Goal: Task Accomplishment & Management: Manage account settings

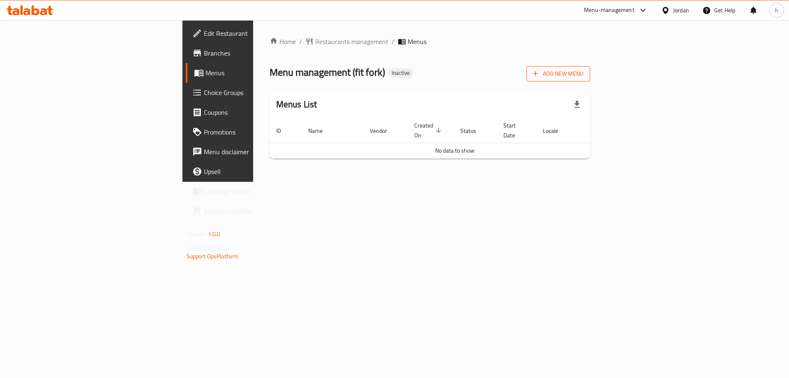
click at [540, 74] on icon "button" at bounding box center [535, 73] width 8 height 8
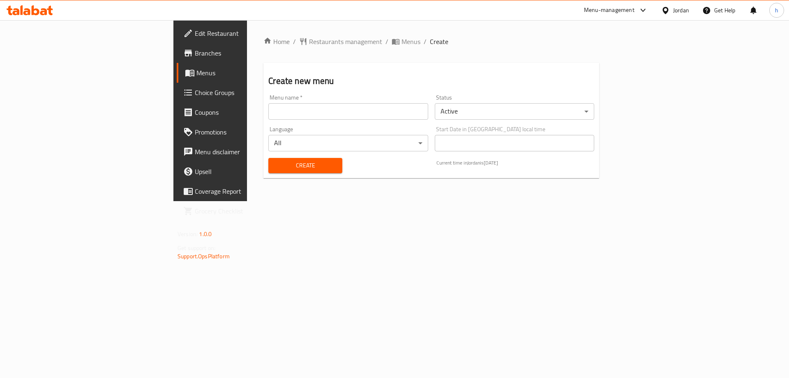
click at [268, 112] on input "text" at bounding box center [347, 111] width 159 height 16
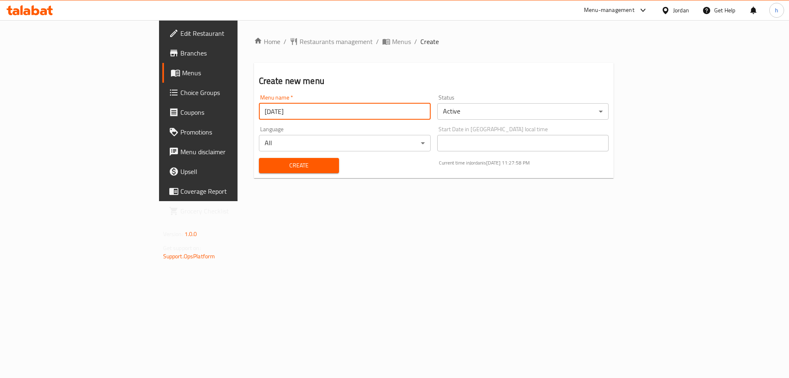
type input "[DATE]"
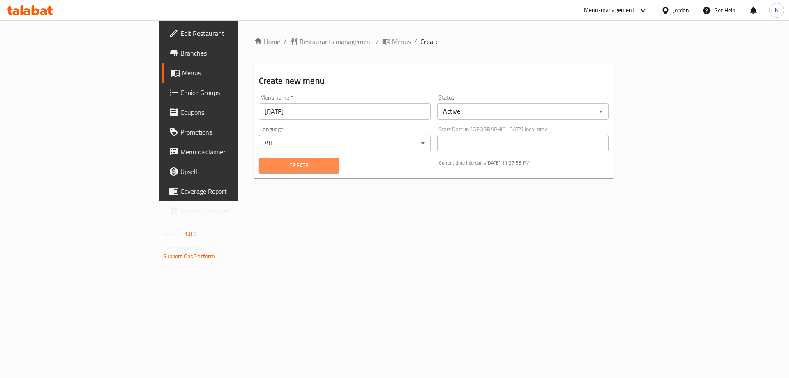
click at [265, 164] on span "Create" at bounding box center [298, 165] width 67 height 10
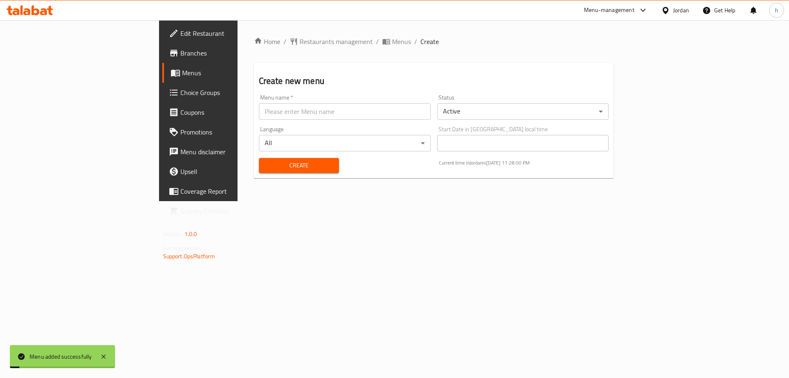
click at [182, 71] on span "Menus" at bounding box center [233, 73] width 102 height 10
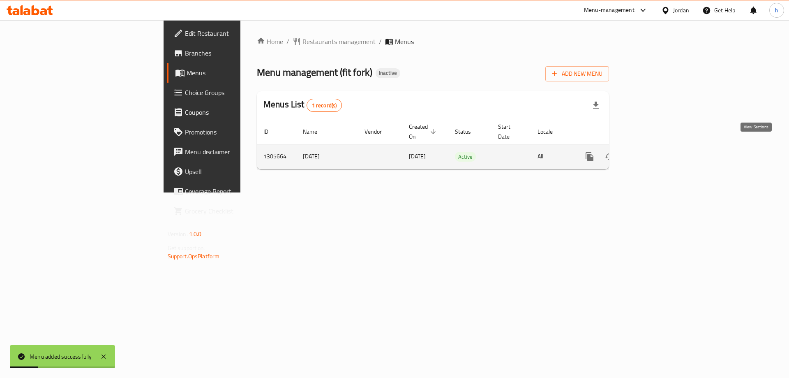
click at [654, 152] on icon "enhanced table" at bounding box center [649, 157] width 10 height 10
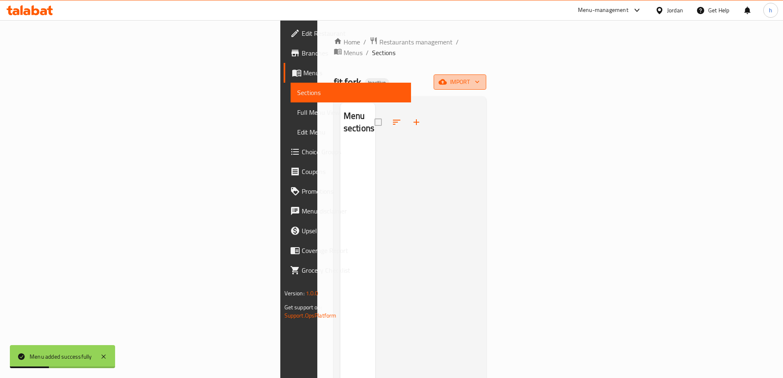
click at [447, 78] on icon "button" at bounding box center [442, 82] width 8 height 8
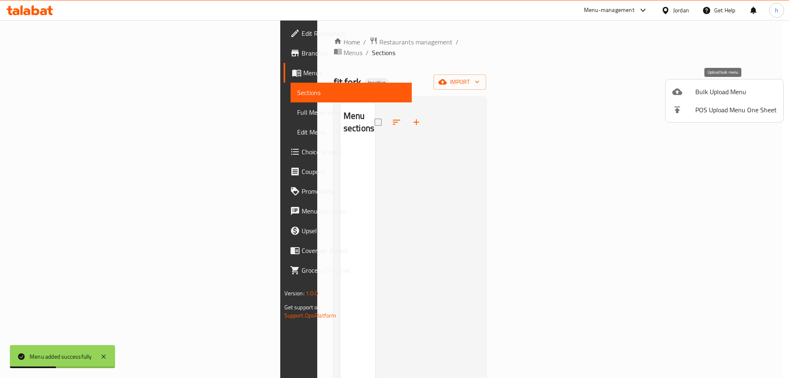
click at [703, 87] on span "Bulk Upload Menu" at bounding box center [735, 92] width 81 height 10
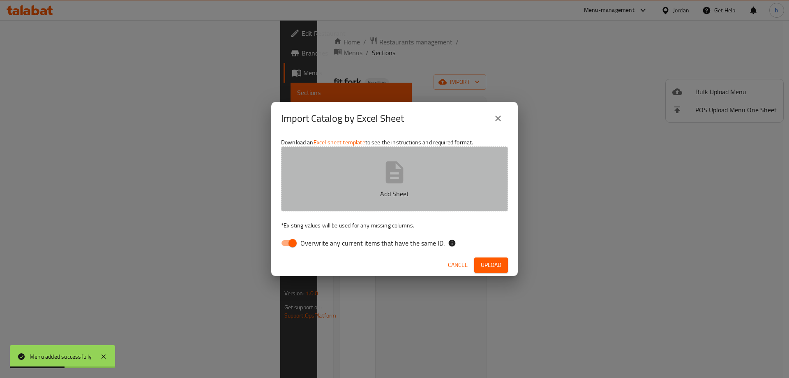
click at [403, 163] on icon "button" at bounding box center [394, 172] width 26 height 26
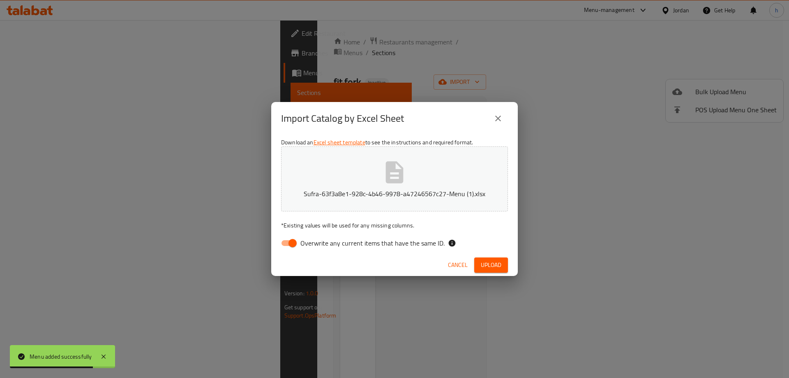
click at [289, 243] on input "Overwrite any current items that have the same ID." at bounding box center [292, 243] width 47 height 16
checkbox input "false"
click at [497, 261] on span "Upload" at bounding box center [491, 265] width 21 height 10
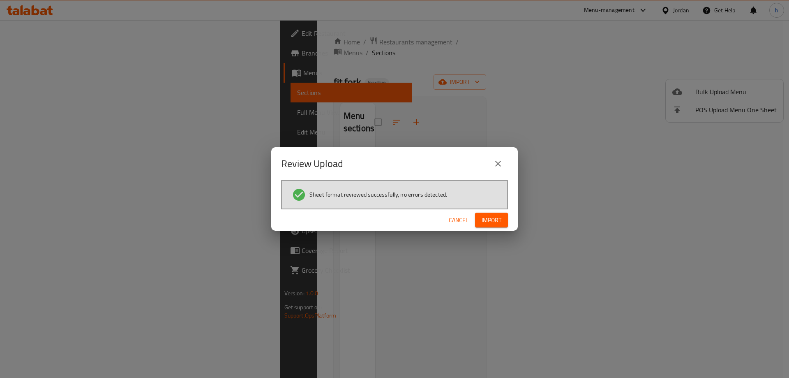
click at [486, 218] on span "Import" at bounding box center [492, 220] width 20 height 10
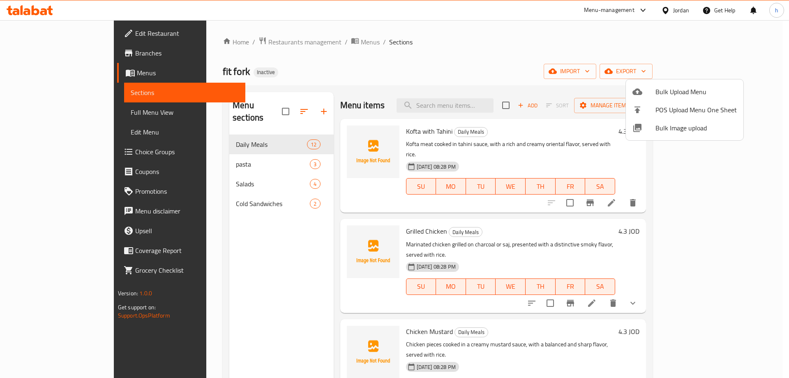
click at [453, 46] on div at bounding box center [394, 189] width 789 height 378
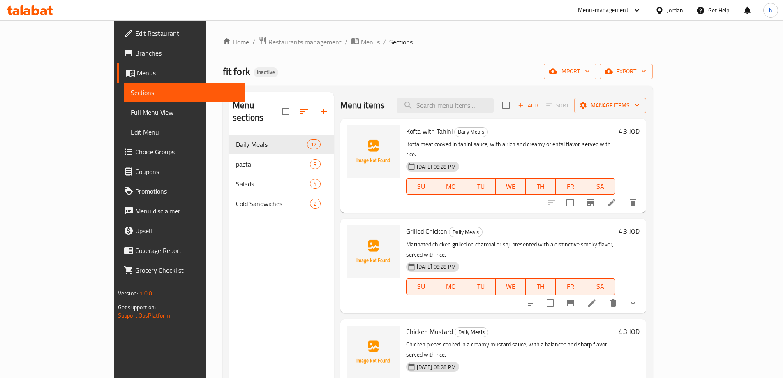
click at [131, 112] on span "Full Menu View" at bounding box center [184, 112] width 107 height 10
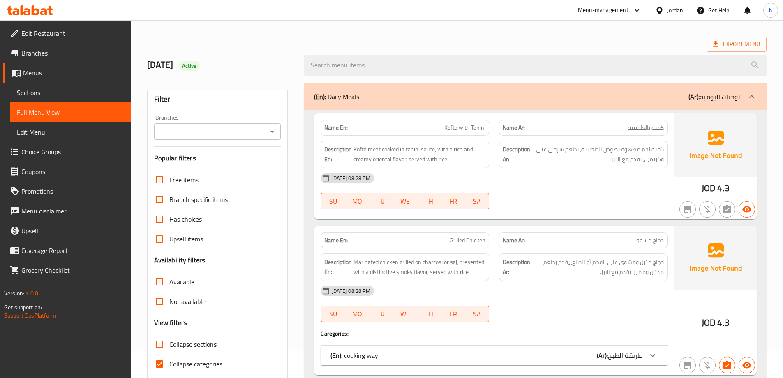
scroll to position [123, 0]
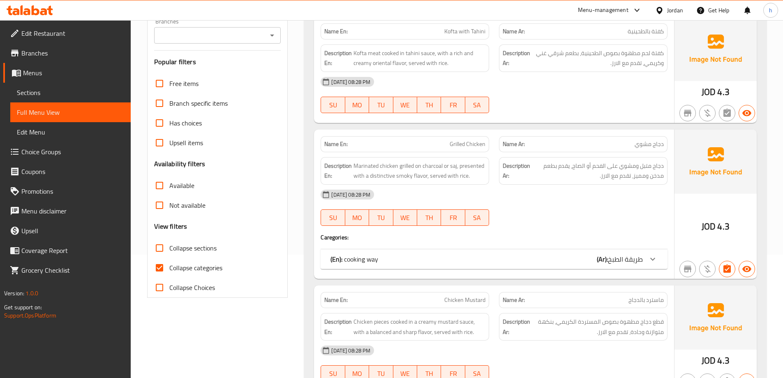
click at [162, 267] on input "Collapse categories" at bounding box center [160, 268] width 20 height 20
checkbox input "false"
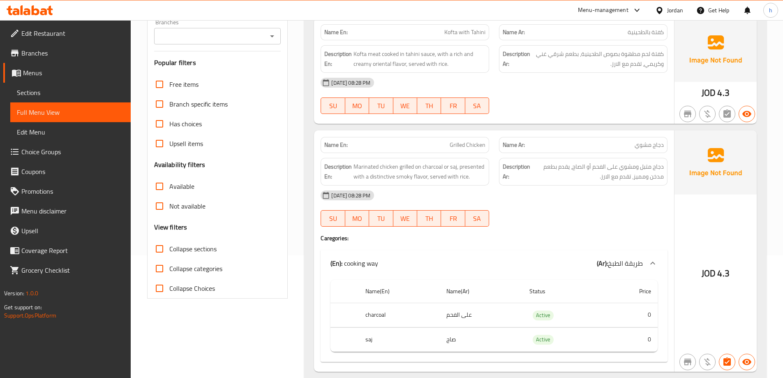
scroll to position [0, 0]
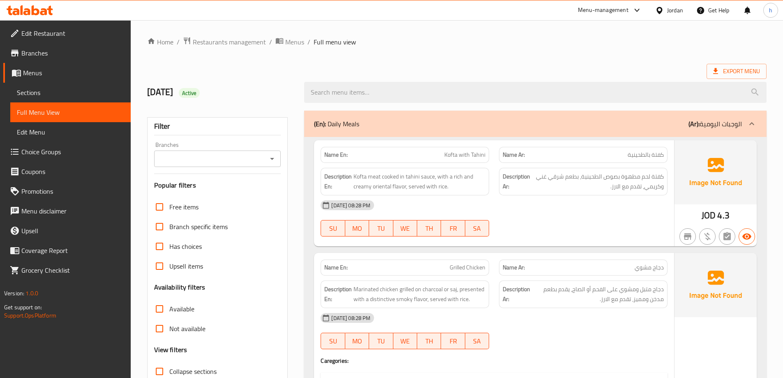
click at [591, 66] on div "Export Menu" at bounding box center [456, 71] width 619 height 15
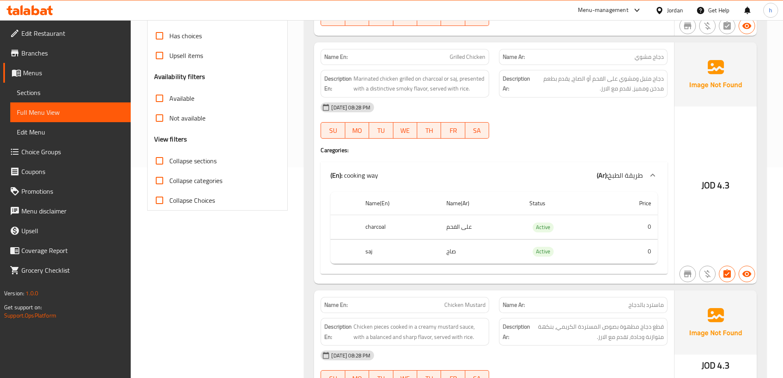
scroll to position [197, 0]
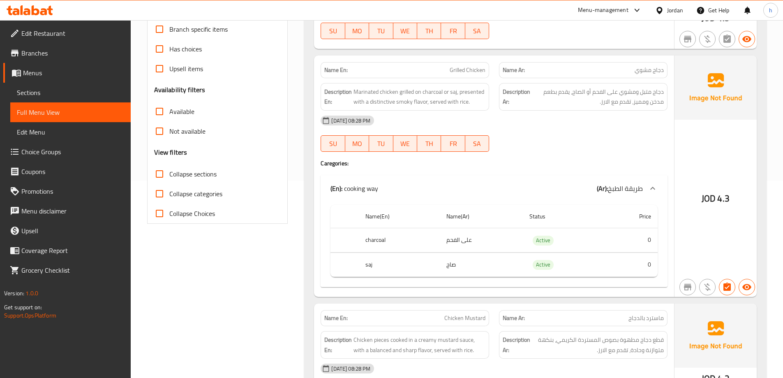
click at [537, 164] on h4 "Caregories:" at bounding box center [494, 163] width 347 height 8
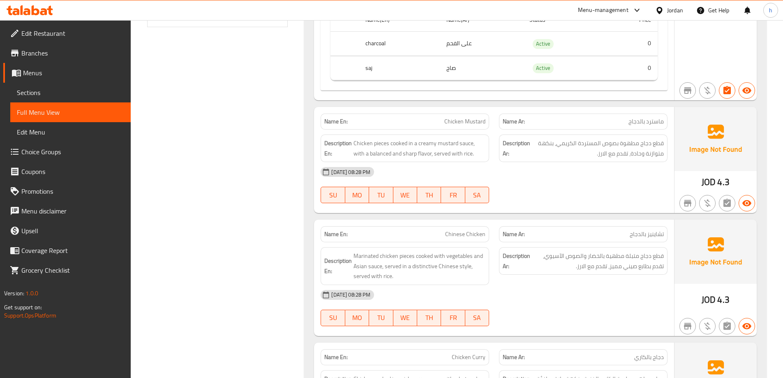
scroll to position [395, 0]
click at [544, 174] on div "13-08-2025 08:28 PM" at bounding box center [494, 171] width 357 height 20
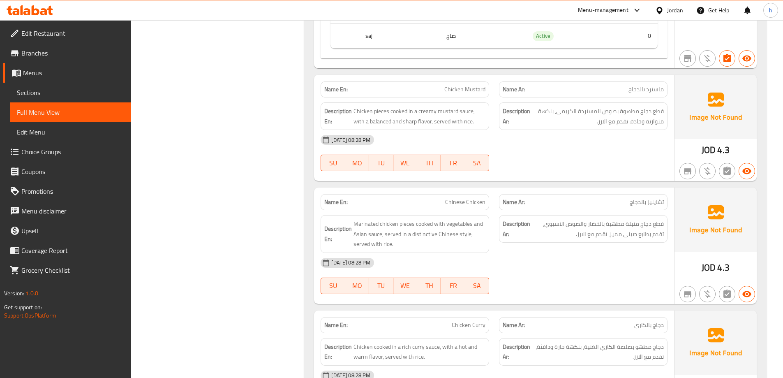
scroll to position [427, 0]
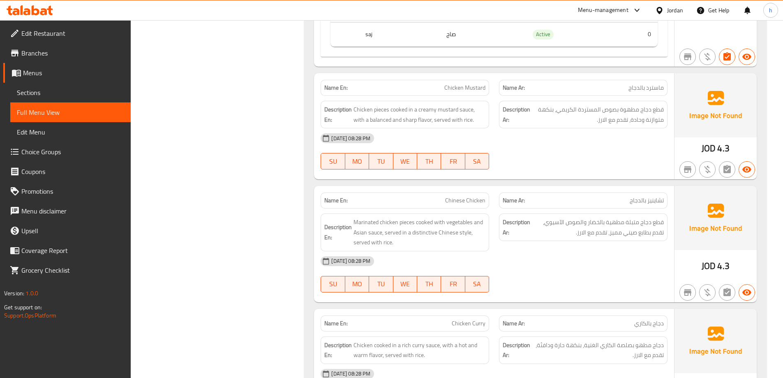
click at [512, 144] on div "13-08-2025 08:28 PM" at bounding box center [494, 138] width 357 height 20
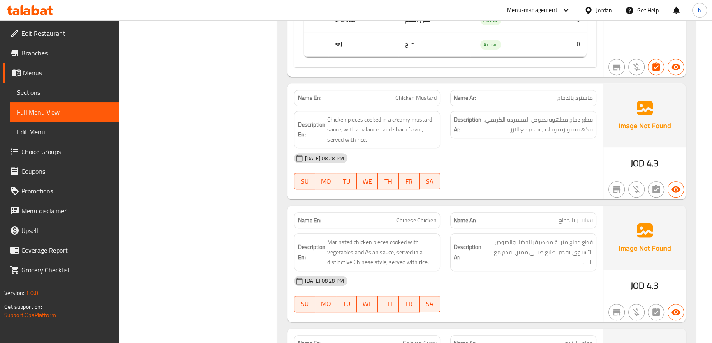
drag, startPoint x: 710, startPoint y: 0, endPoint x: 218, endPoint y: 170, distance: 520.4
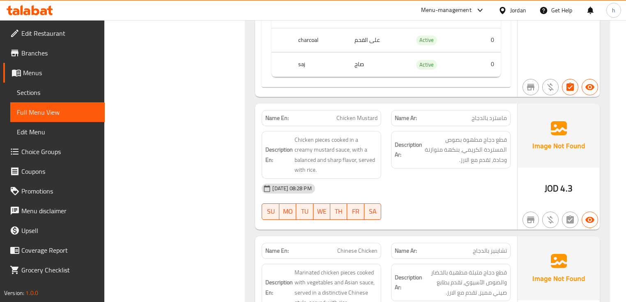
drag, startPoint x: 688, startPoint y: 0, endPoint x: 194, endPoint y: 170, distance: 522.7
click at [445, 183] on div "13-08-2025 08:28 PM" at bounding box center [386, 189] width 258 height 20
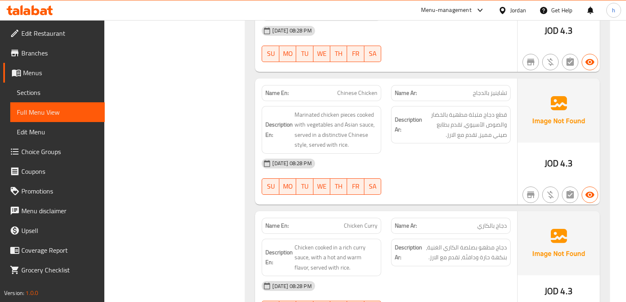
scroll to position [572, 0]
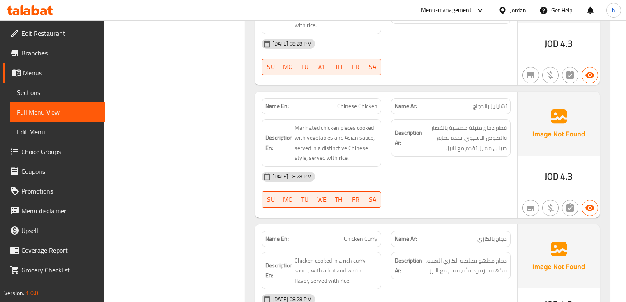
click at [458, 92] on div "Name En: Chinese Chicken Name Ar: تشاينيز بالدجاج Description En: Marinated chi…" at bounding box center [386, 155] width 262 height 126
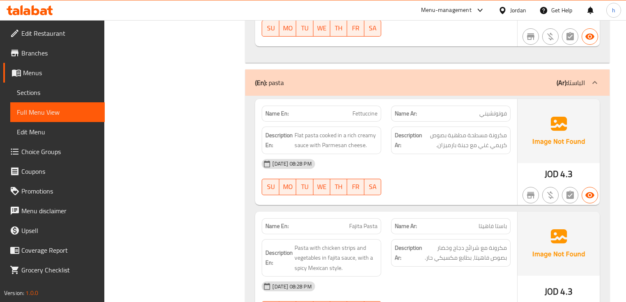
scroll to position [2025, 0]
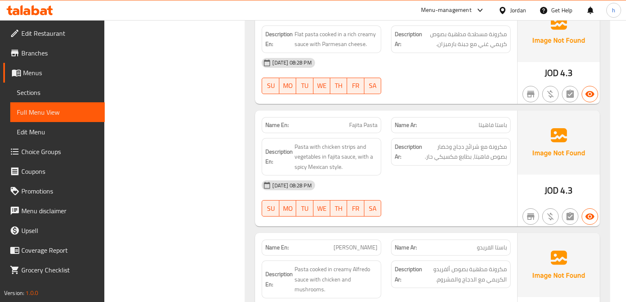
scroll to position [2111, 0]
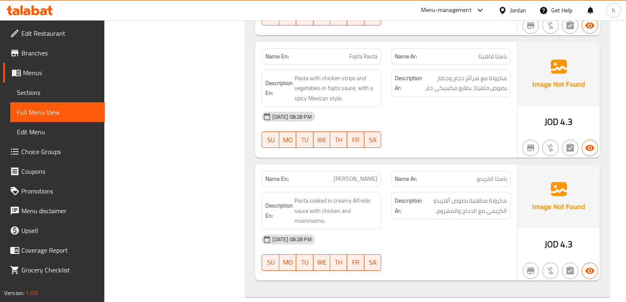
scroll to position [2176, 0]
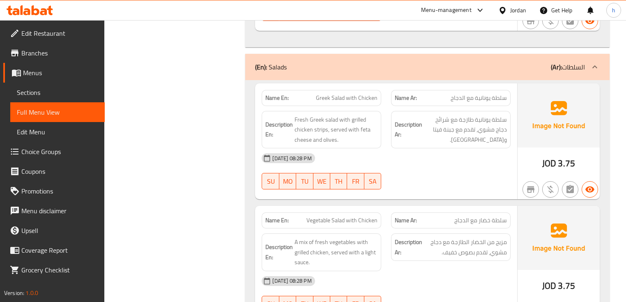
scroll to position [2426, 0]
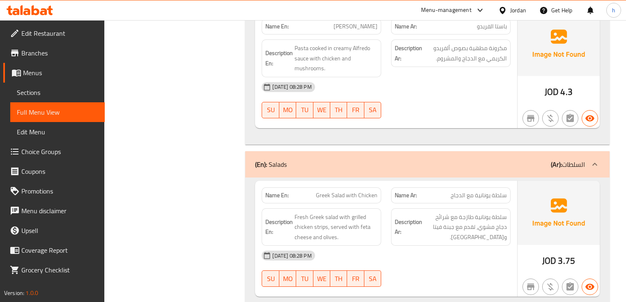
scroll to position [2196, 0]
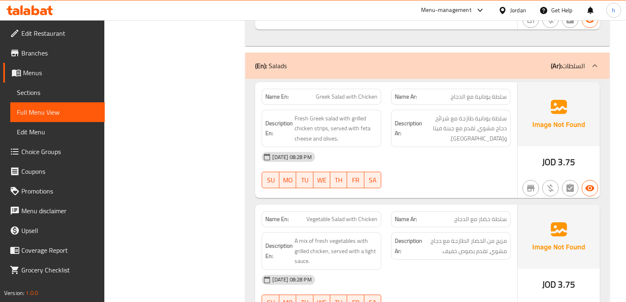
scroll to position [2426, 0]
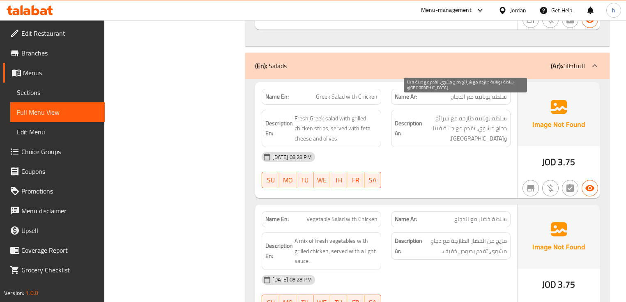
click at [444, 113] on span "سلطة يونانية طازجة مع شرائح دجاج مشوي، تقدم مع جبنة فيتا وزيتون." at bounding box center [465, 128] width 83 height 30
copy span "شرائح"
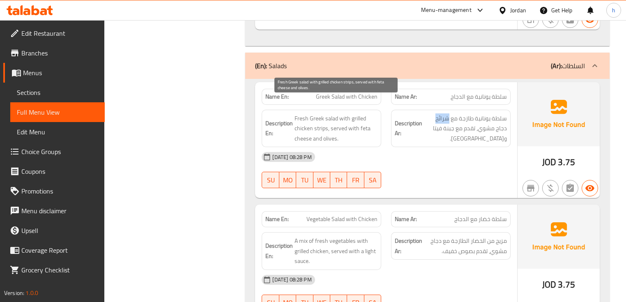
click at [323, 115] on span "Fresh Greek salad with grilled chicken strips, served with feta cheese and oliv…" at bounding box center [336, 128] width 83 height 30
copy span "strips"
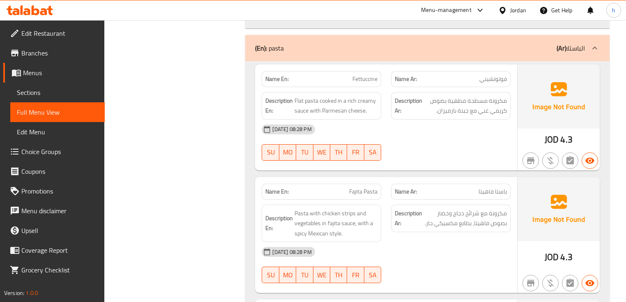
scroll to position [2055, 0]
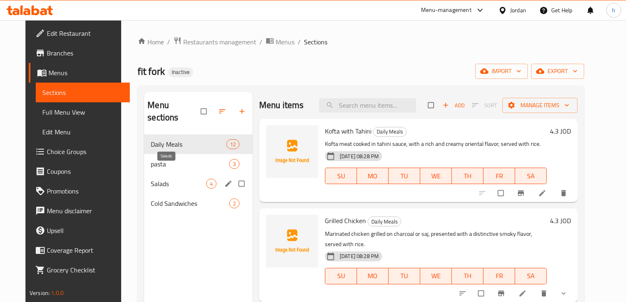
click at [173, 179] on span "Salads" at bounding box center [178, 184] width 55 height 10
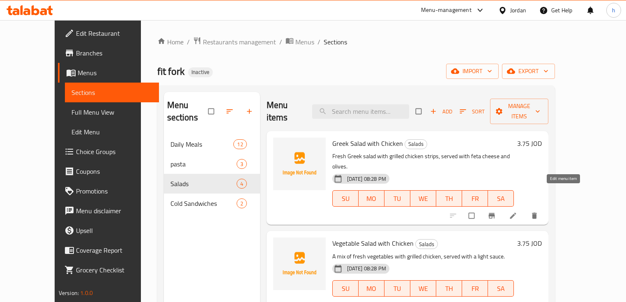
click at [517, 212] on icon at bounding box center [513, 216] width 8 height 8
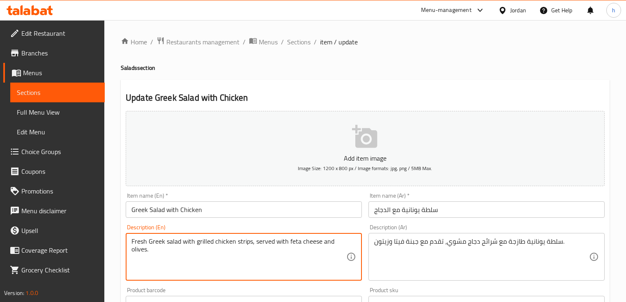
click at [243, 240] on textarea "Fresh Greek salad with grilled chicken strips, served with feta cheese and oliv…" at bounding box center [239, 257] width 215 height 39
paste textarea "Slice"
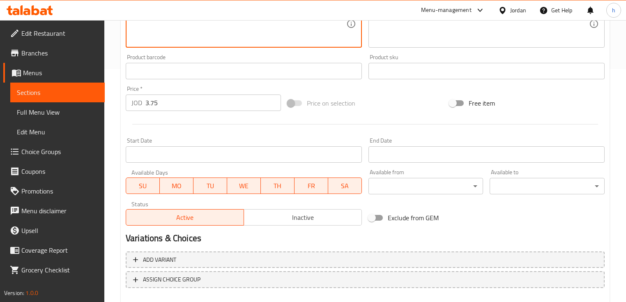
scroll to position [278, 0]
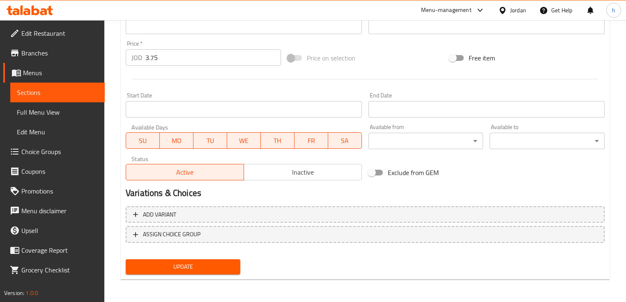
type textarea "Fresh Greek salad with grilled chicken Slices, served with feta cheese and oliv…"
click at [220, 265] on span "Update" at bounding box center [183, 267] width 102 height 10
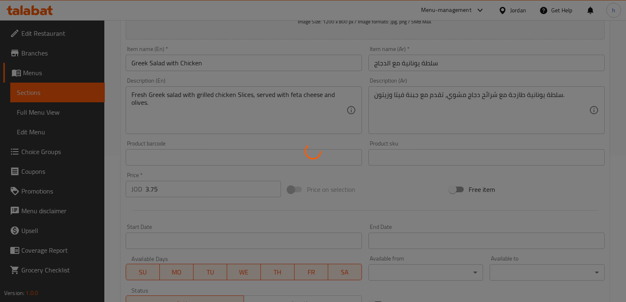
scroll to position [0, 0]
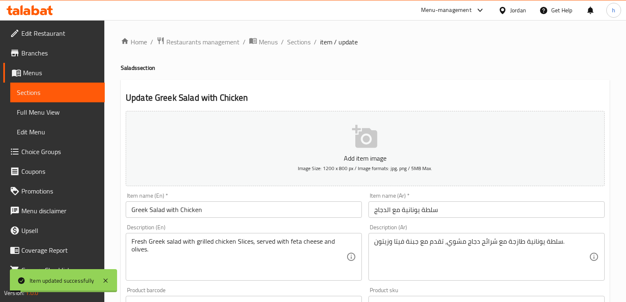
click at [39, 90] on span "Sections" at bounding box center [57, 93] width 81 height 10
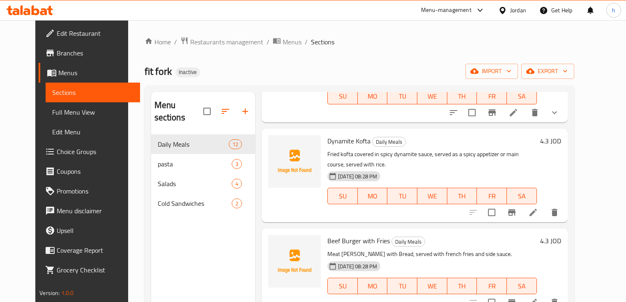
scroll to position [816, 0]
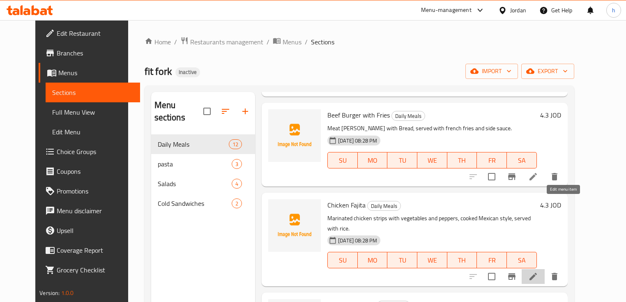
click at [538, 272] on icon at bounding box center [533, 277] width 10 height 10
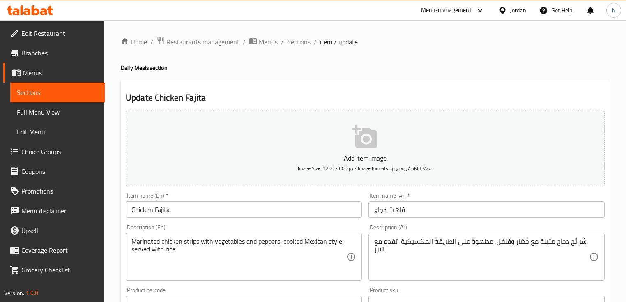
scroll to position [33, 0]
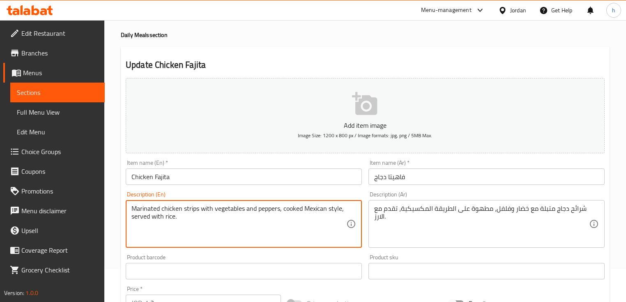
click at [190, 210] on textarea "Marinated chicken strips with vegetables and peppers, cooked Mexican style, ser…" at bounding box center [239, 224] width 215 height 39
paste textarea "Slices"
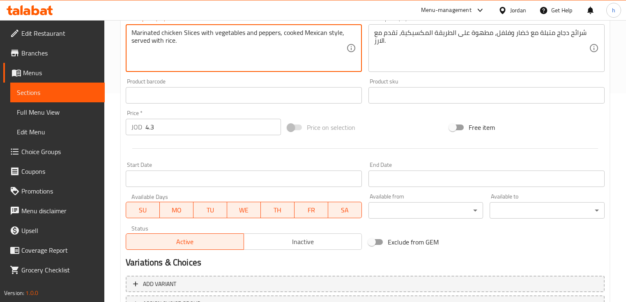
scroll to position [278, 0]
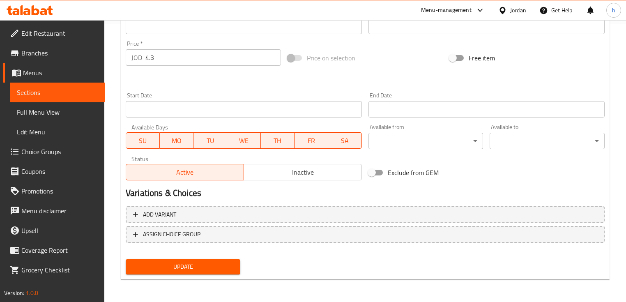
type textarea "Marinated chicken Slices with vegetables and peppers, cooked Mexican style, ser…"
click at [195, 267] on span "Update" at bounding box center [183, 267] width 102 height 10
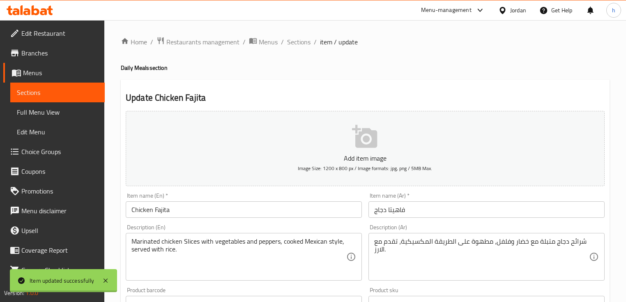
scroll to position [0, 0]
click at [61, 89] on span "Sections" at bounding box center [57, 93] width 81 height 10
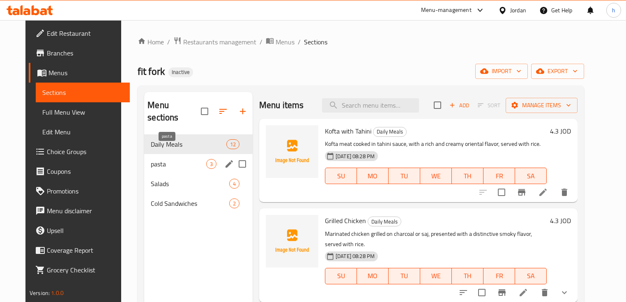
click at [165, 159] on span "pasta" at bounding box center [178, 164] width 55 height 10
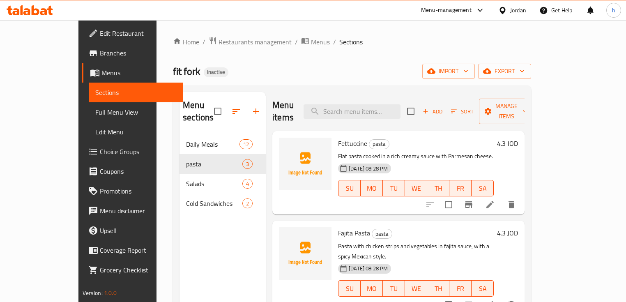
scroll to position [33, 0]
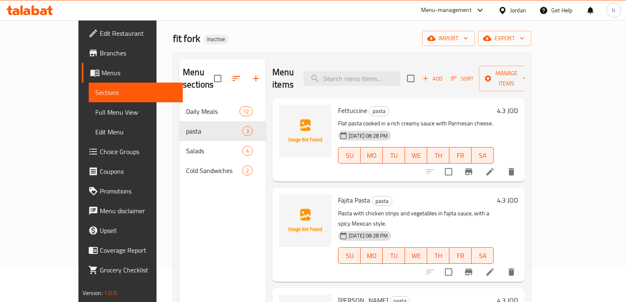
click at [495, 267] on icon at bounding box center [490, 272] width 10 height 10
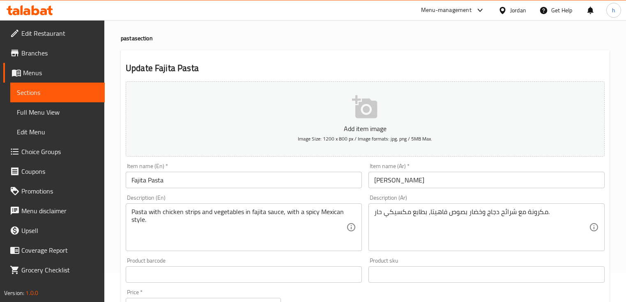
scroll to position [66, 0]
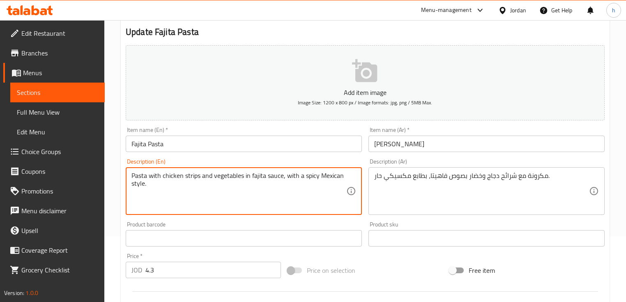
click at [194, 176] on textarea "Pasta with chicken strips and vegetables in fajita sauce, with a spicy Mexican …" at bounding box center [239, 191] width 215 height 39
paste textarea "Slices"
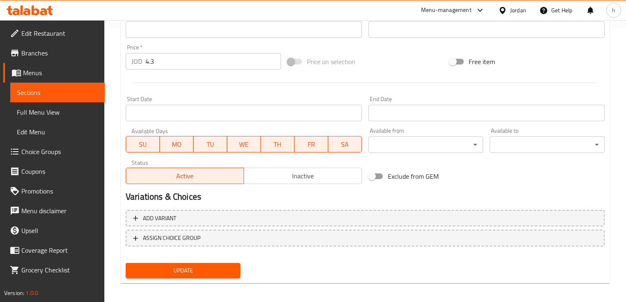
scroll to position [278, 0]
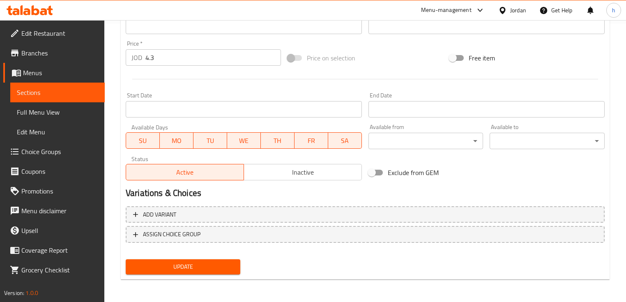
type textarea "Pasta with chicken Slices and vegetables in fajita sauce, with a spicy Mexican …"
click at [209, 268] on span "Update" at bounding box center [183, 267] width 102 height 10
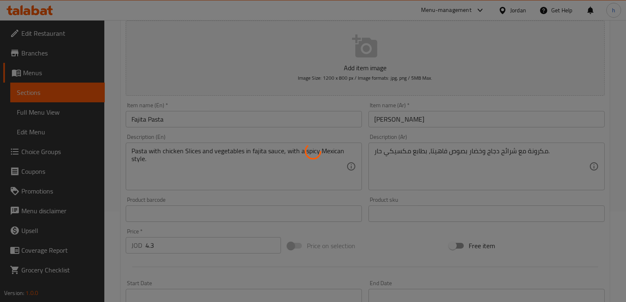
scroll to position [0, 0]
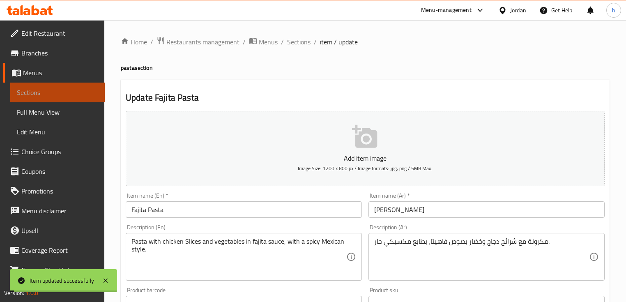
drag, startPoint x: 72, startPoint y: 91, endPoint x: 14, endPoint y: 113, distance: 61.7
click at [72, 91] on span "Sections" at bounding box center [57, 93] width 81 height 10
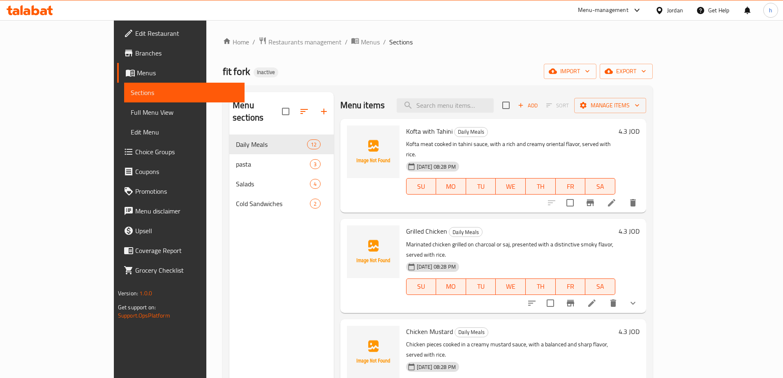
drag, startPoint x: 507, startPoint y: 0, endPoint x: 60, endPoint y: 32, distance: 448.3
click at [135, 32] on span "Edit Restaurant" at bounding box center [186, 33] width 103 height 10
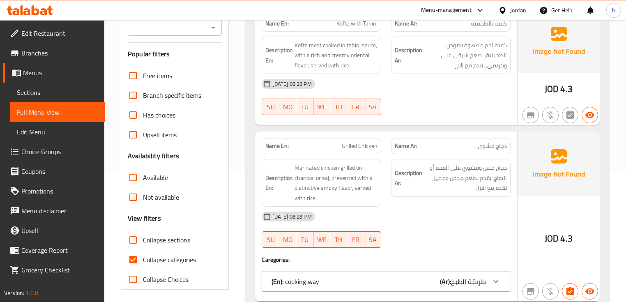
scroll to position [132, 0]
click at [133, 259] on input "Collapse categories" at bounding box center [133, 259] width 20 height 20
checkbox input "false"
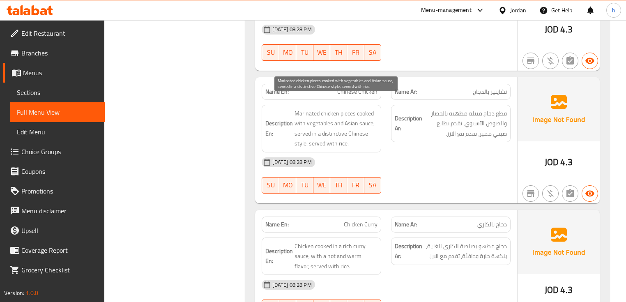
scroll to position [625, 0]
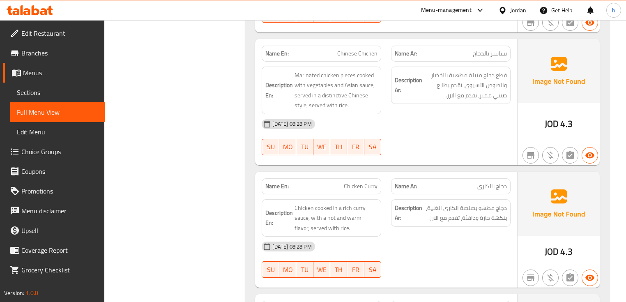
click at [386, 114] on div "[DATE] 08:28 PM" at bounding box center [386, 124] width 258 height 20
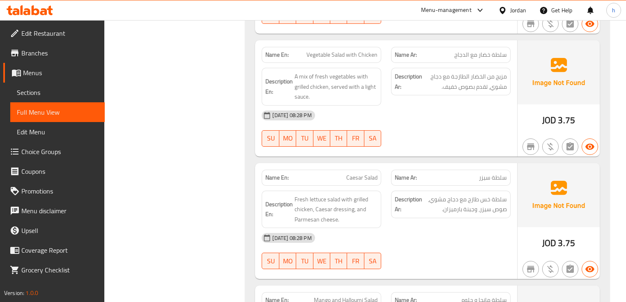
scroll to position [2597, 0]
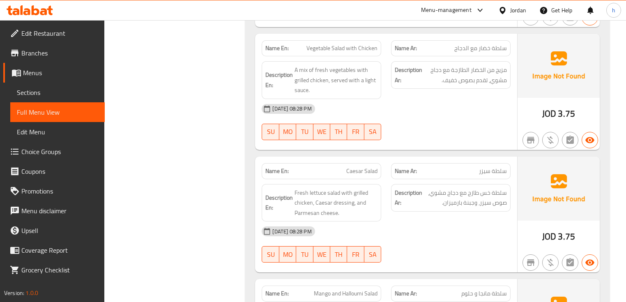
copy span "Caesar Salad"
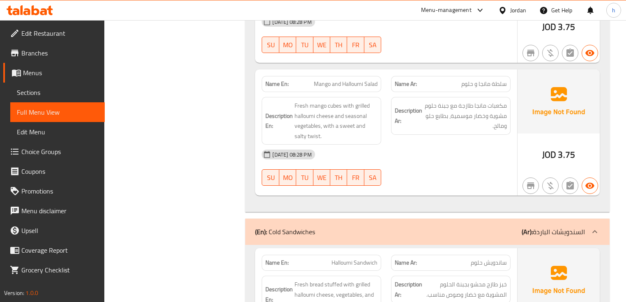
scroll to position [2808, 0]
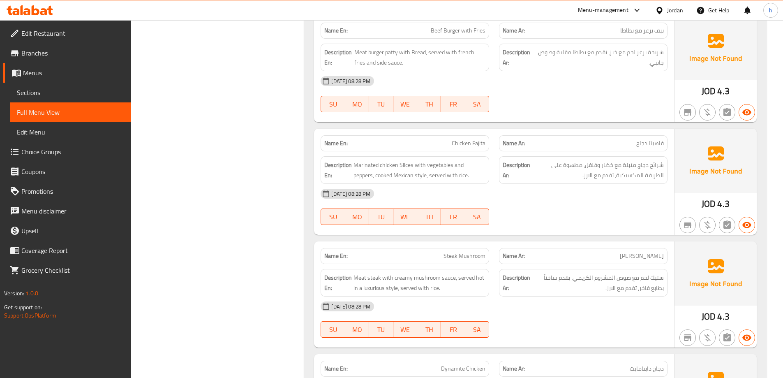
scroll to position [1356, 0]
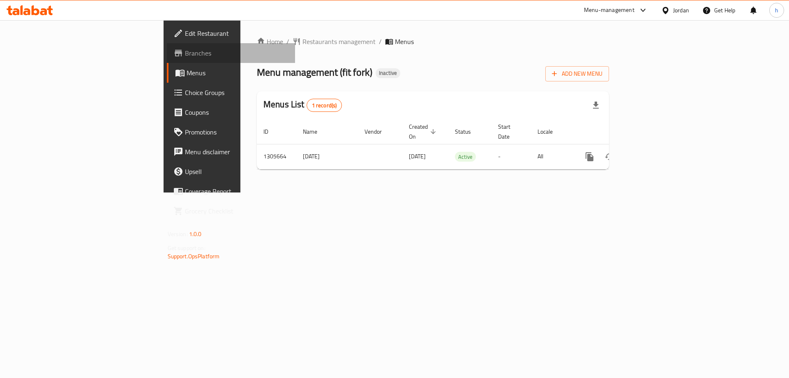
click at [185, 56] on span "Branches" at bounding box center [237, 53] width 104 height 10
